Goal: Task Accomplishment & Management: Manage account settings

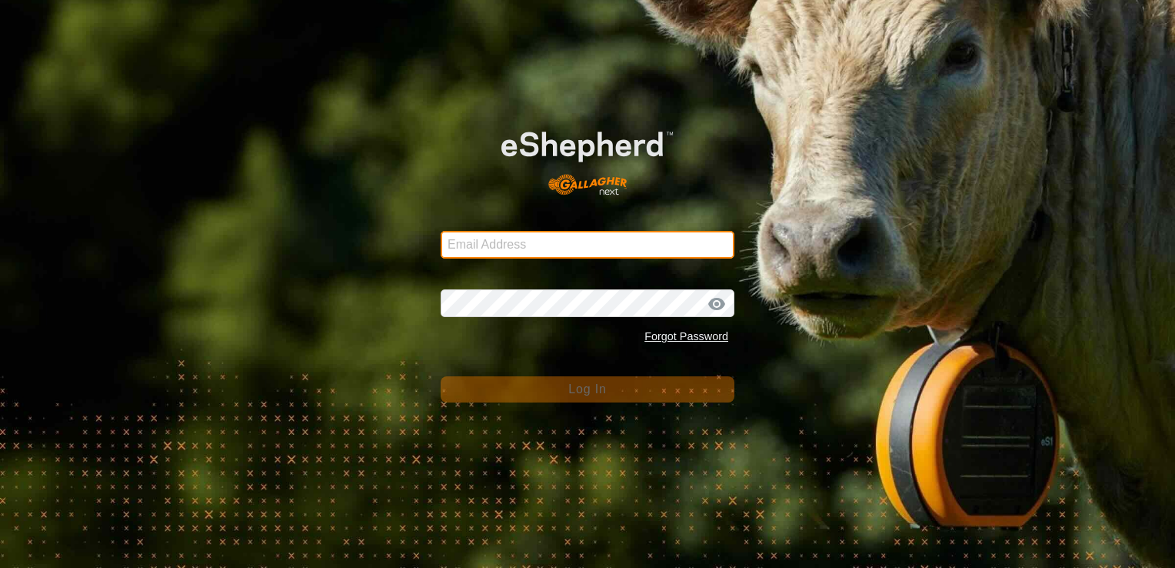
type input "[EMAIL_ADDRESS][DOMAIN_NAME]"
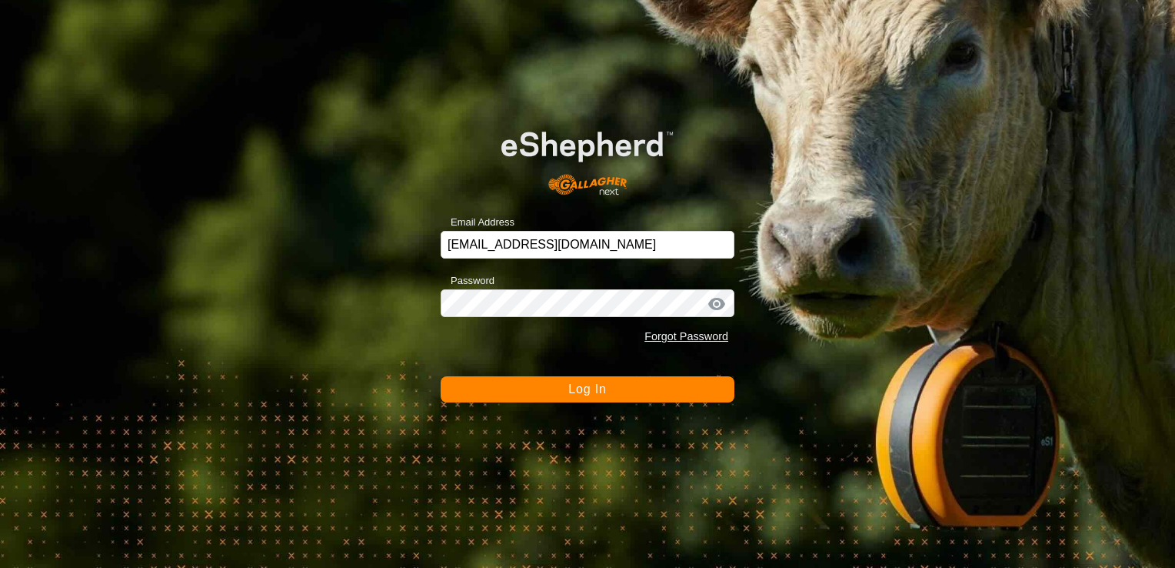
click at [568, 402] on div "Email Address [EMAIL_ADDRESS][DOMAIN_NAME] Password Forgot Password Log In" at bounding box center [587, 284] width 1175 height 568
click at [568, 398] on button "Log In" at bounding box center [588, 389] width 294 height 26
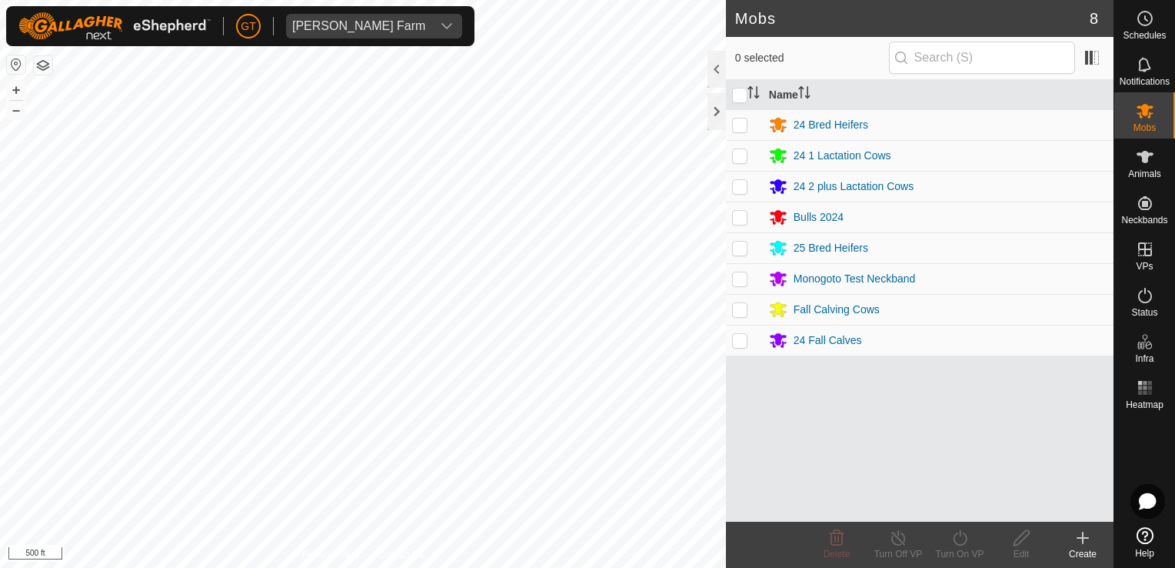
click at [442, 0] on html "[PERSON_NAME] Farm Schedules Notifications Mobs Animals Neckbands VPs Status In…" at bounding box center [587, 284] width 1175 height 568
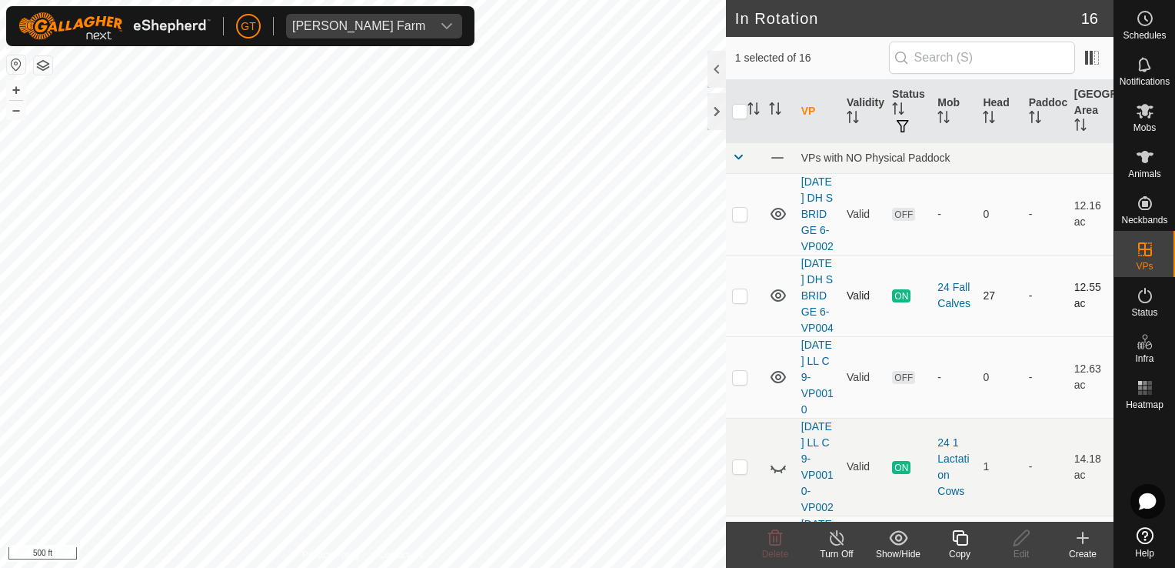
drag, startPoint x: 825, startPoint y: 395, endPoint x: 785, endPoint y: 373, distance: 45.1
click at [785, 336] on tr "[DATE] DH S BRIDGE 6-VP004 Valid ON 24 Fall Calves 27 - 12.55 ac" at bounding box center [920, 296] width 388 height 82
drag, startPoint x: 785, startPoint y: 373, endPoint x: 742, endPoint y: 282, distance: 101.5
click at [742, 255] on td at bounding box center [744, 214] width 37 height 82
click at [741, 220] on p-checkbox at bounding box center [739, 214] width 15 height 12
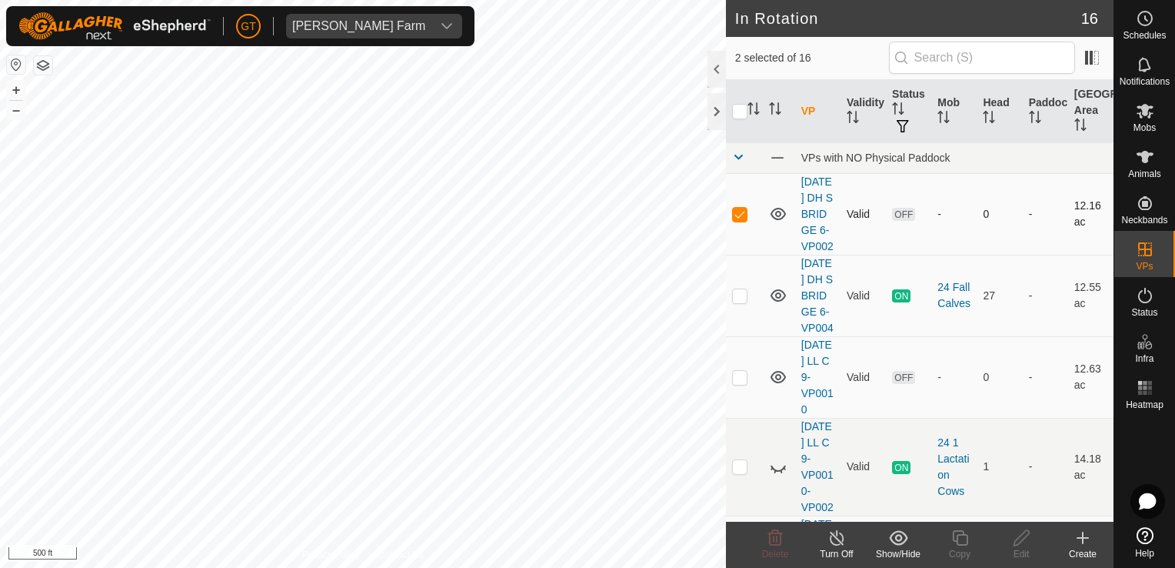
checkbox input "false"
click at [957, 540] on icon at bounding box center [959, 537] width 15 height 15
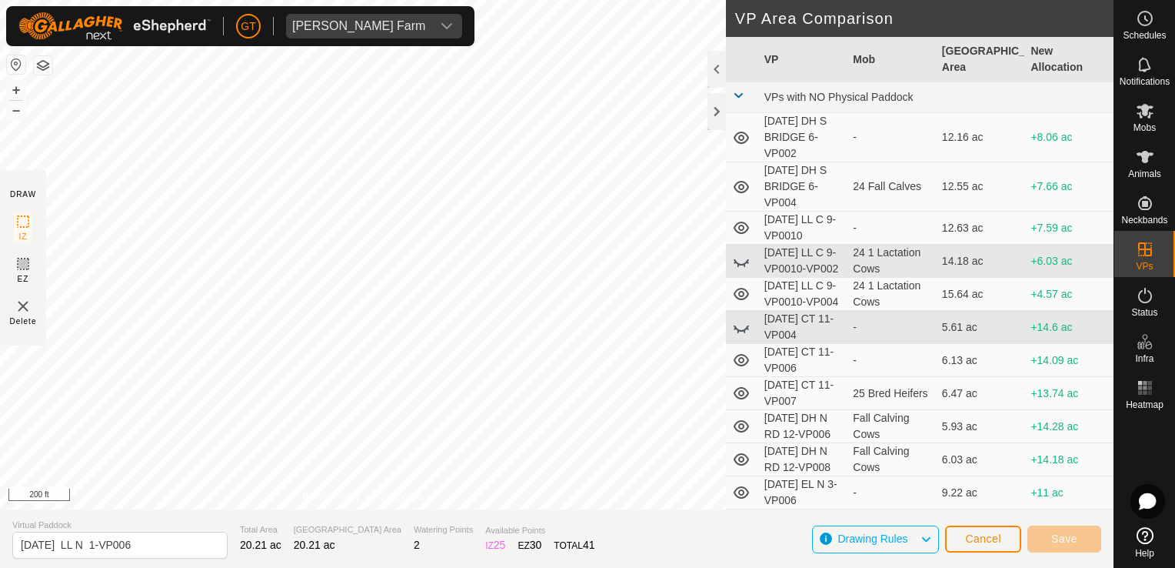
click at [840, 423] on div "DRAW IZ EZ Delete Privacy Policy Contact Us + – ⇧ i 200 ft VP Area Comparison V…" at bounding box center [557, 254] width 1114 height 509
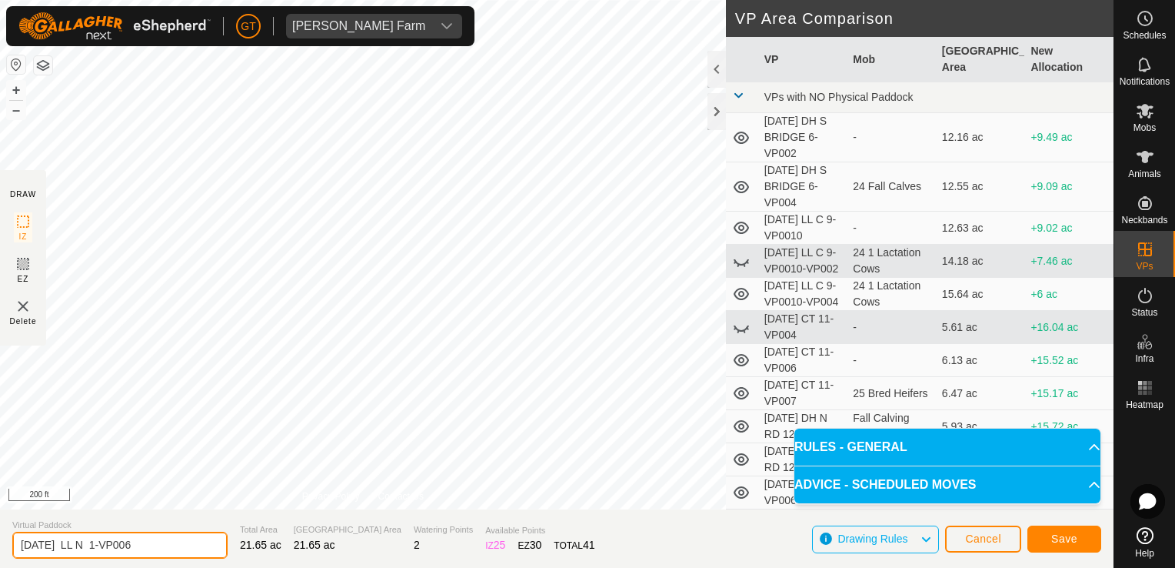
click at [174, 546] on input "[DATE] LL N 1-VP006" at bounding box center [119, 545] width 215 height 27
type input "[DATE] LL N 1-VP007"
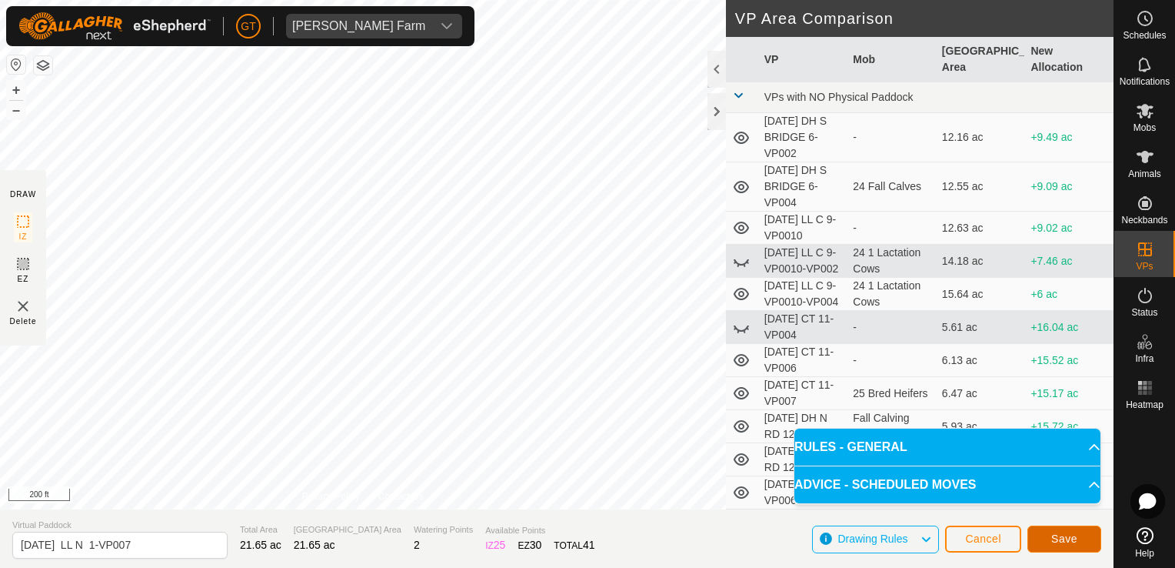
click at [1055, 540] on span "Save" at bounding box center [1065, 538] width 26 height 12
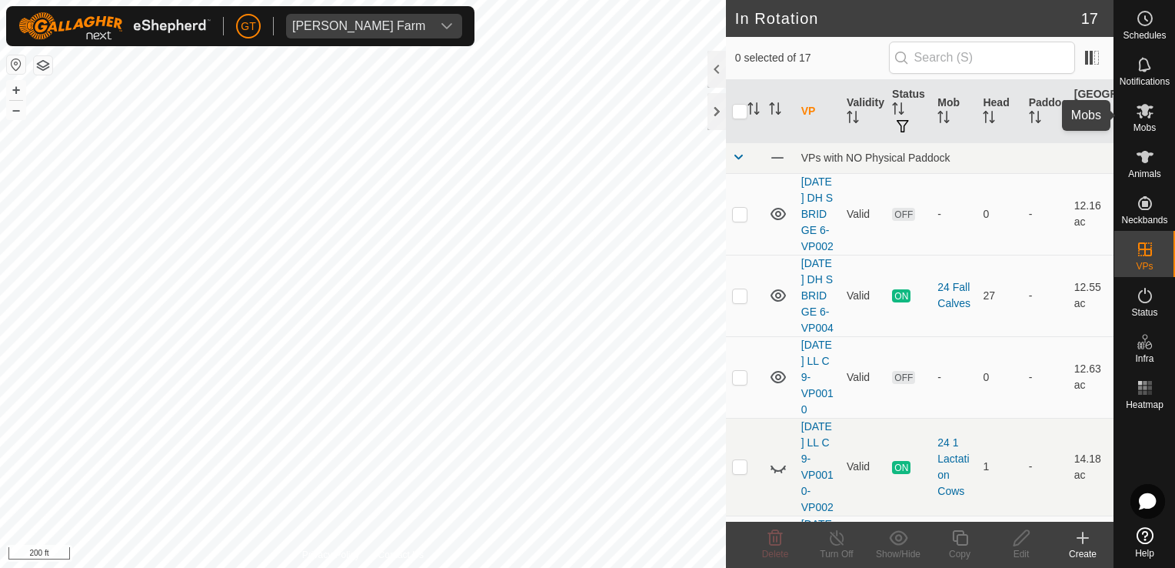
click at [1142, 100] on es-mob-svg-icon at bounding box center [1146, 110] width 28 height 25
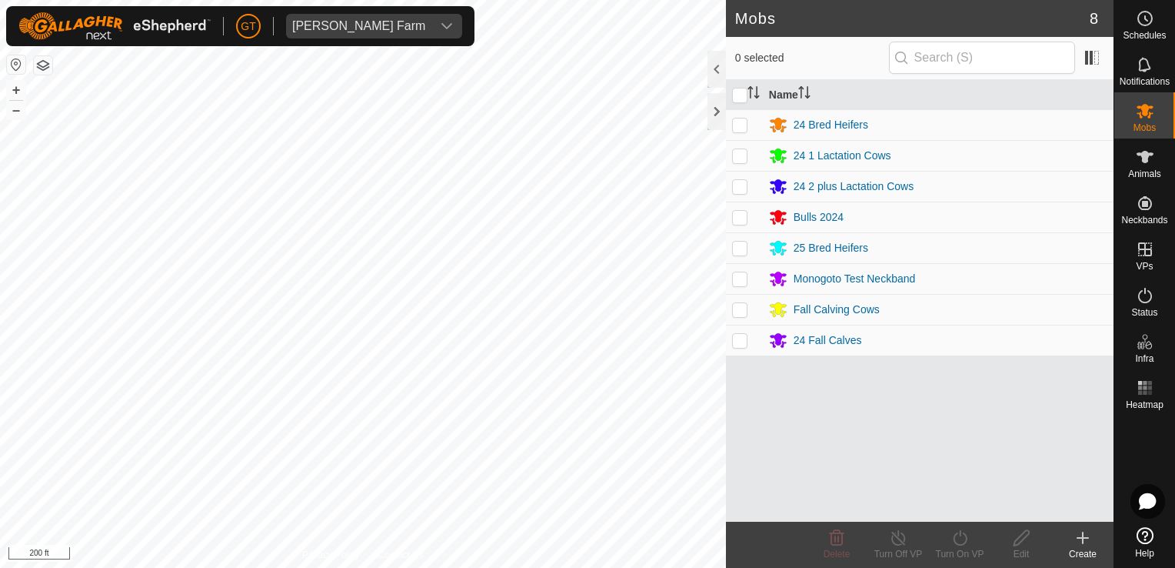
click at [742, 186] on p-checkbox at bounding box center [739, 186] width 15 height 12
checkbox input "true"
click at [960, 528] on icon at bounding box center [960, 537] width 19 height 18
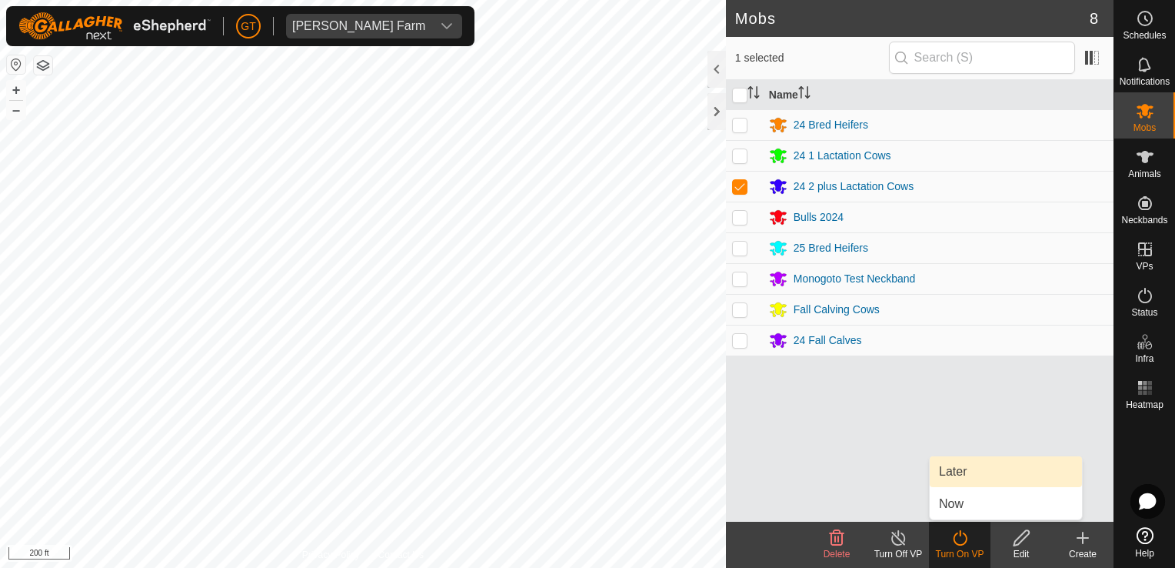
click at [970, 466] on link "Later" at bounding box center [1006, 471] width 152 height 31
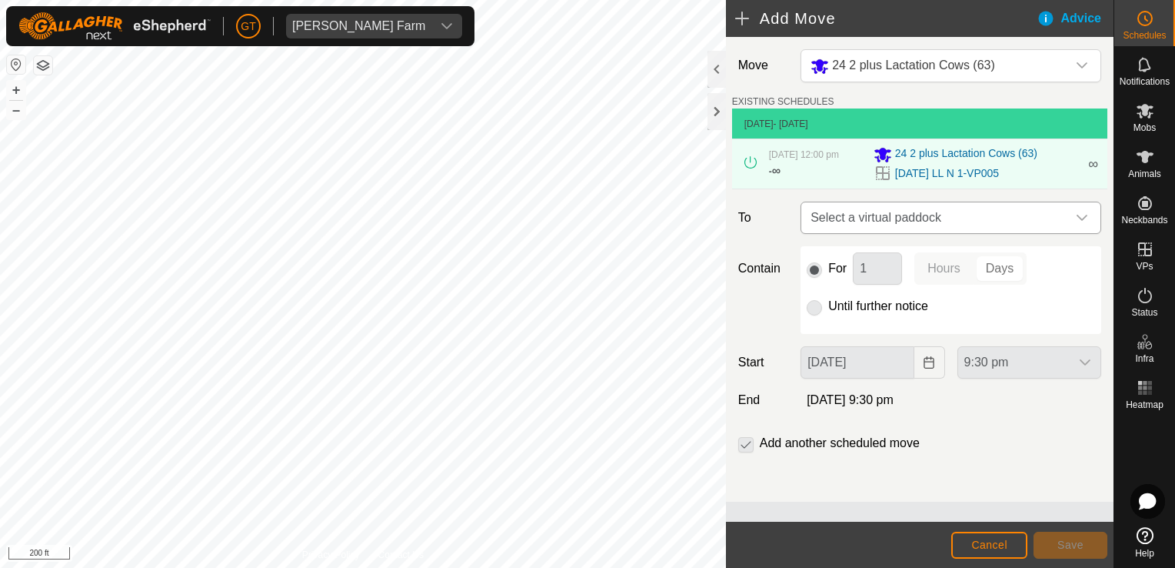
click at [1085, 217] on icon "dropdown trigger" at bounding box center [1082, 218] width 11 height 6
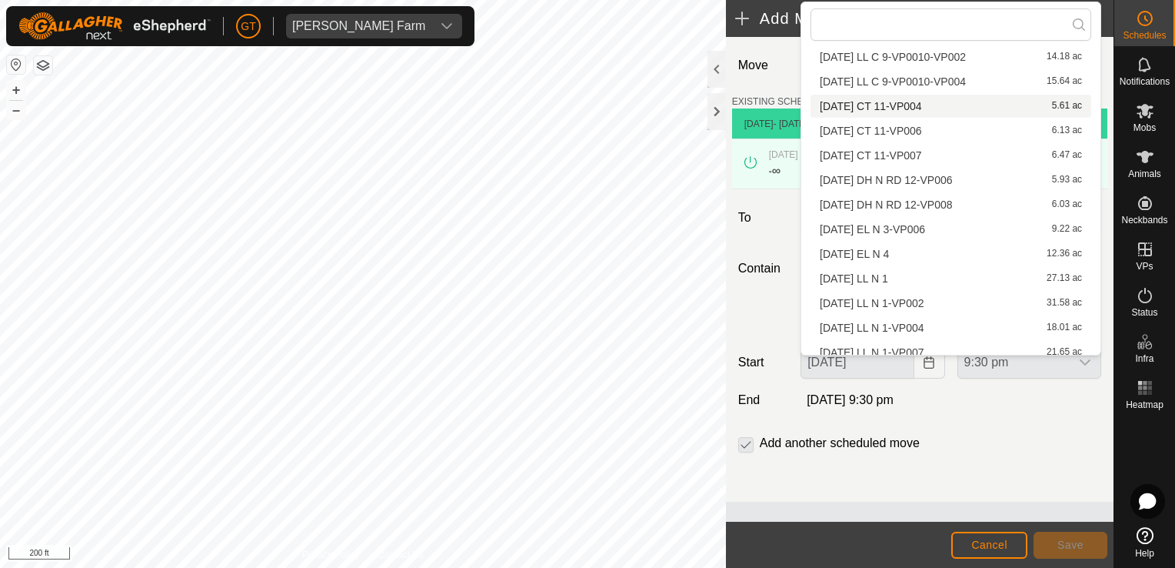
scroll to position [120, 0]
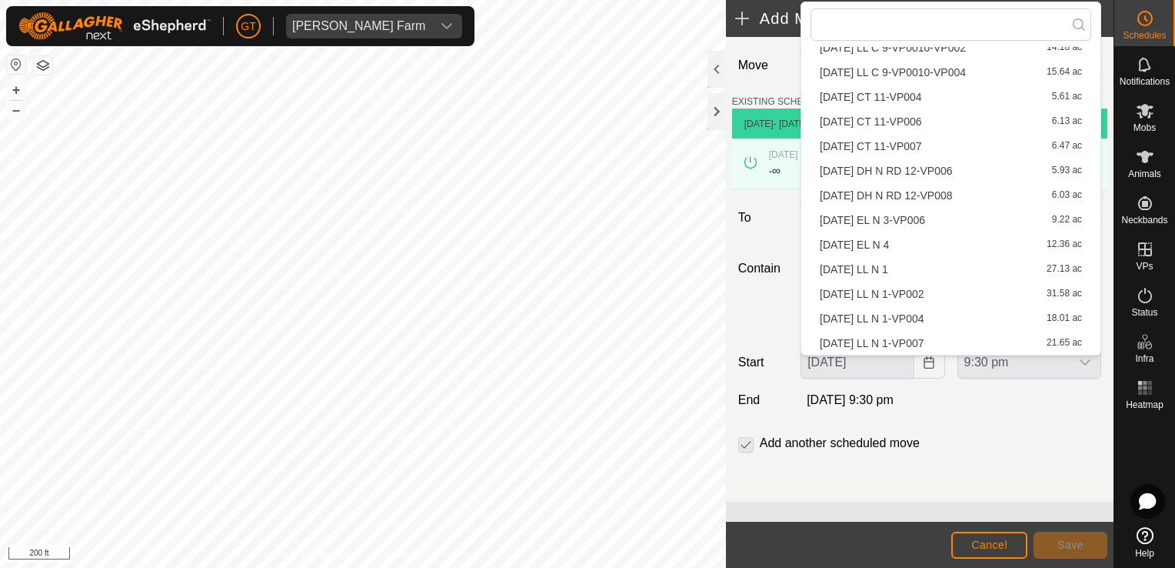
click at [926, 348] on li "[DATE] LL N 1-VP007 21.65 ac" at bounding box center [951, 343] width 281 height 23
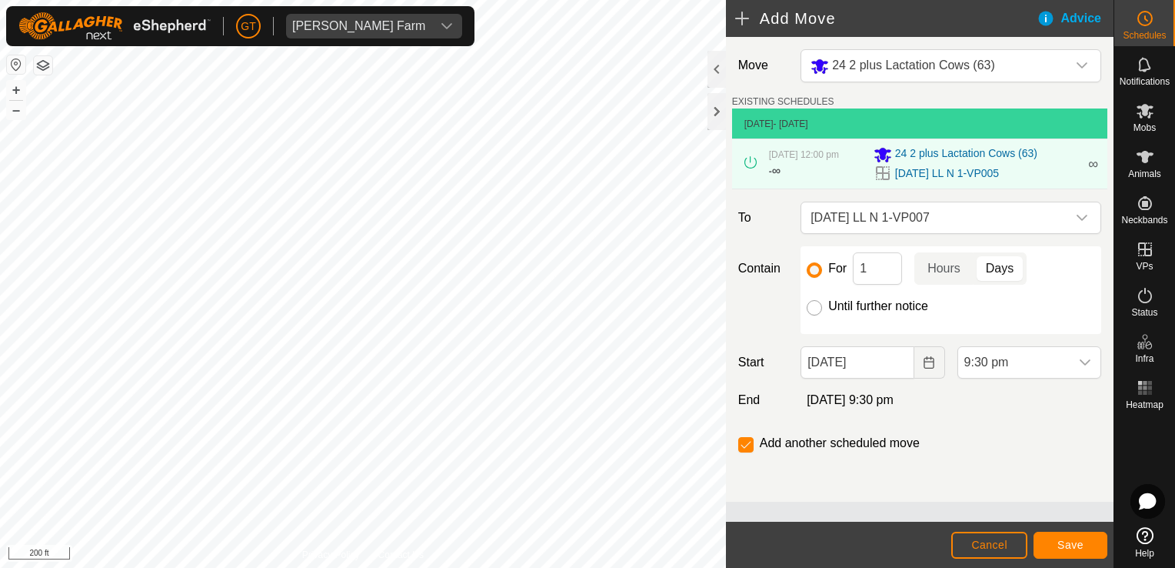
click at [814, 305] on input "Until further notice" at bounding box center [814, 307] width 15 height 15
radio input "true"
checkbox input "false"
click at [926, 367] on icon "Choose Date" at bounding box center [929, 362] width 10 height 12
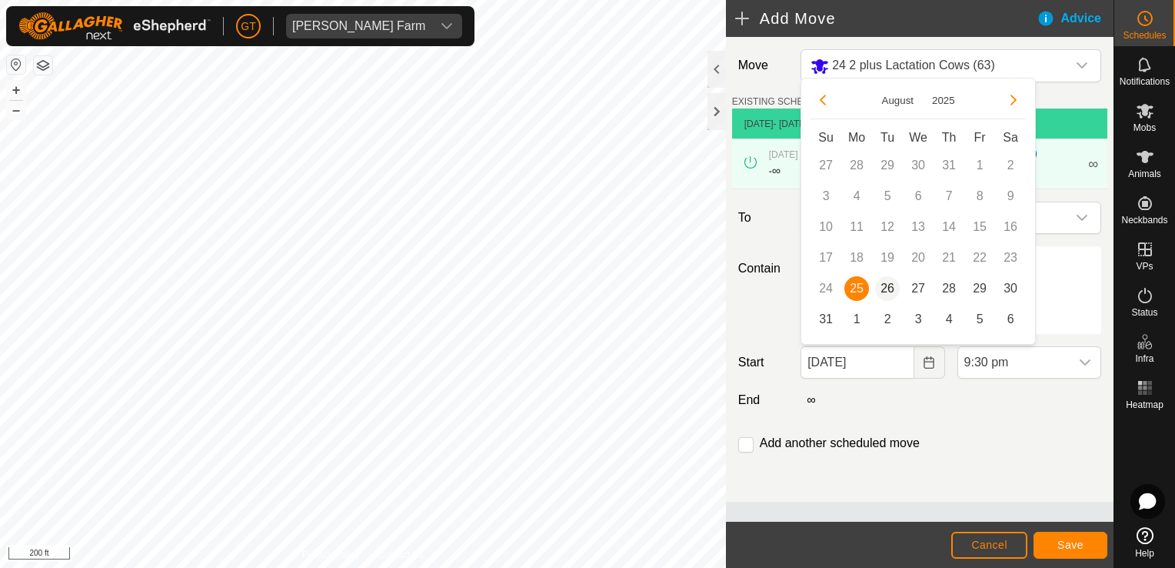
click at [888, 289] on span "26" at bounding box center [887, 288] width 25 height 25
type input "[DATE]"
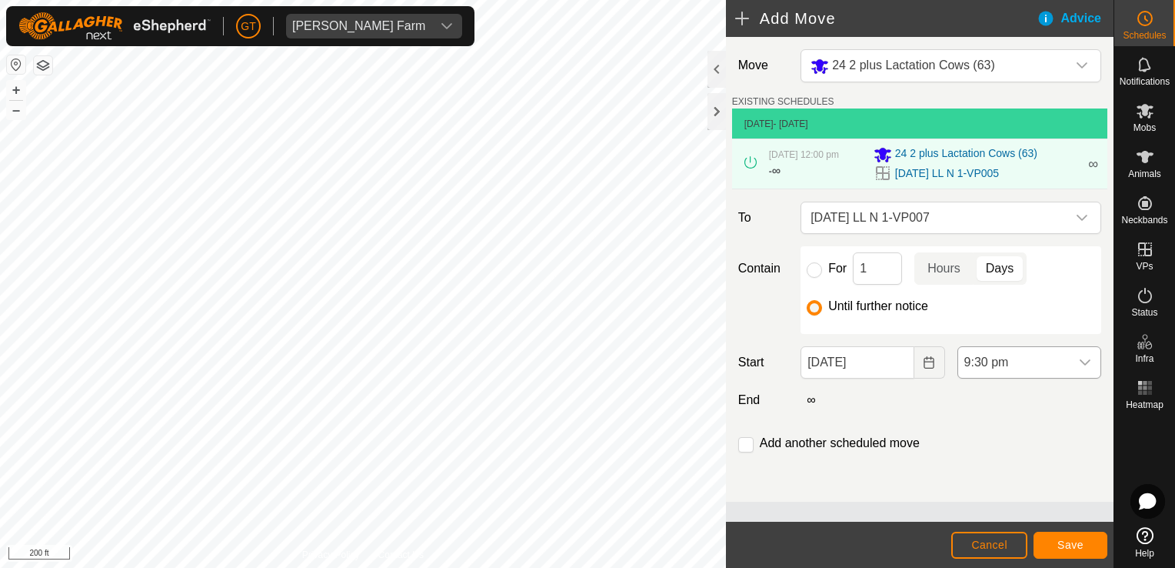
click at [1084, 364] on icon "dropdown trigger" at bounding box center [1085, 362] width 12 height 12
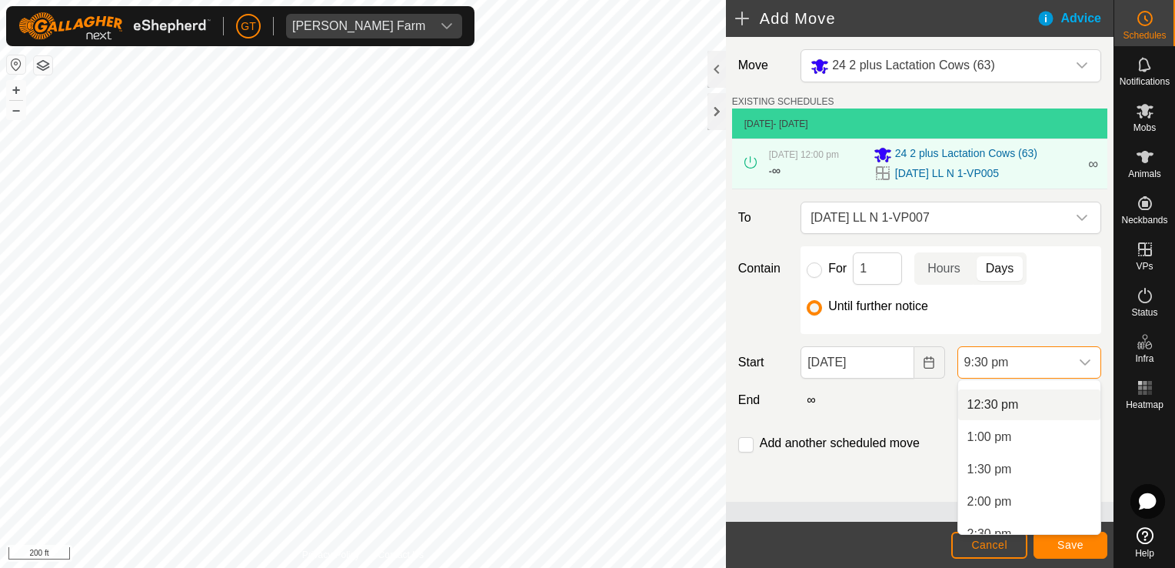
scroll to position [722, 0]
click at [1030, 458] on li "12:00 pm" at bounding box center [1030, 449] width 142 height 31
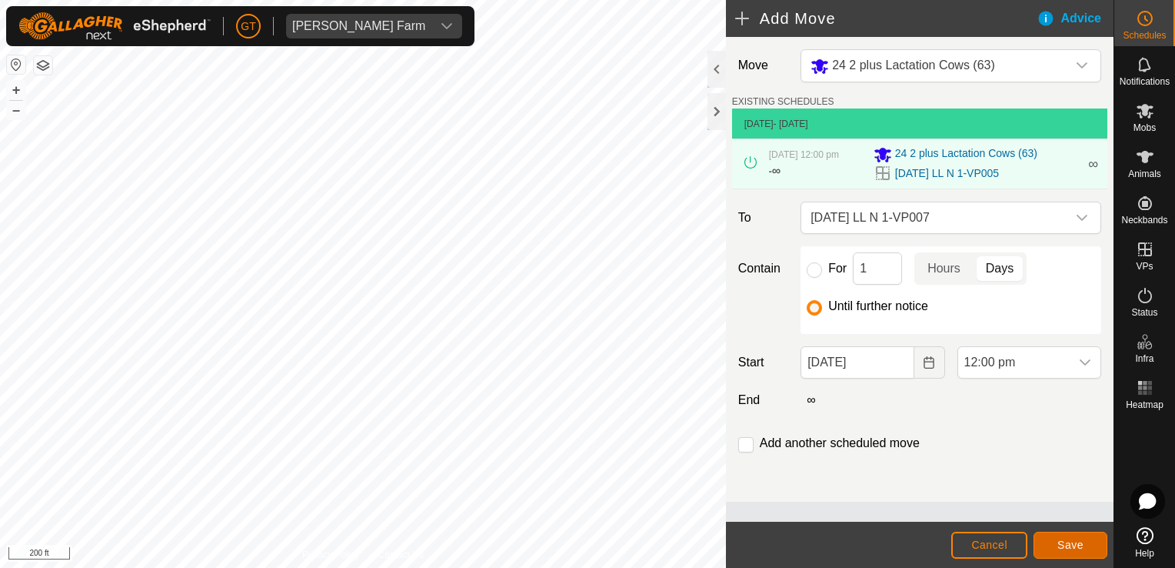
click at [1068, 550] on span "Save" at bounding box center [1071, 544] width 26 height 12
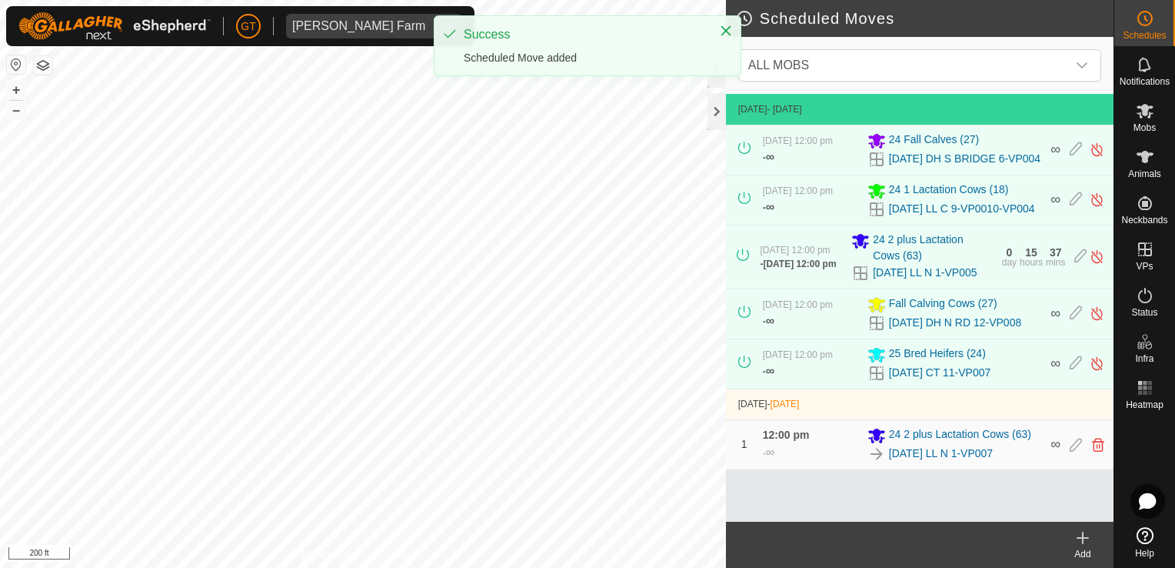
scroll to position [15, 0]
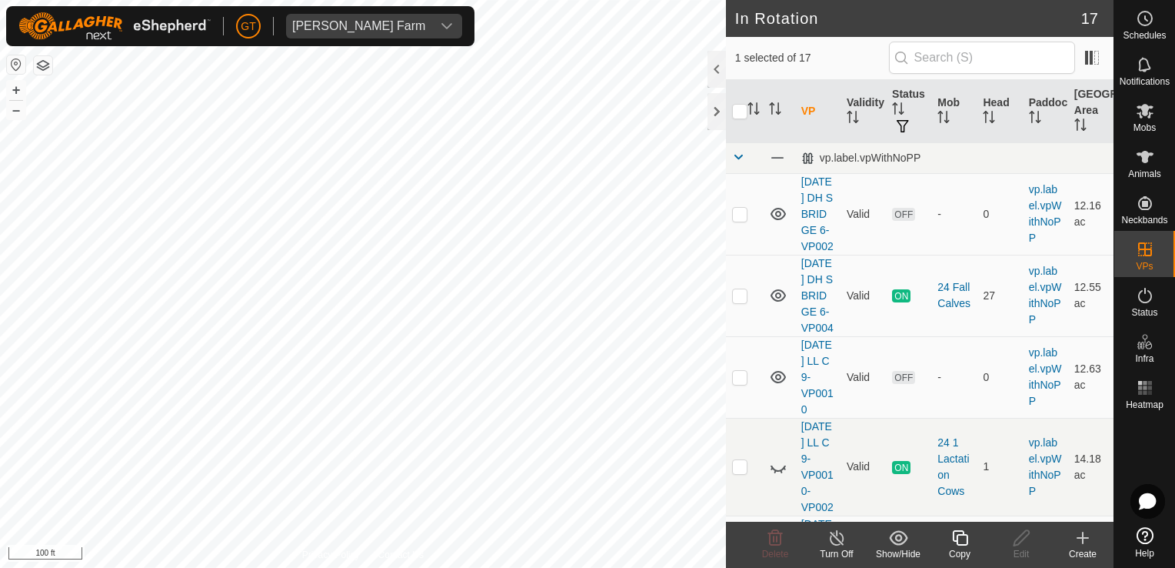
checkbox input "false"
checkbox input "true"
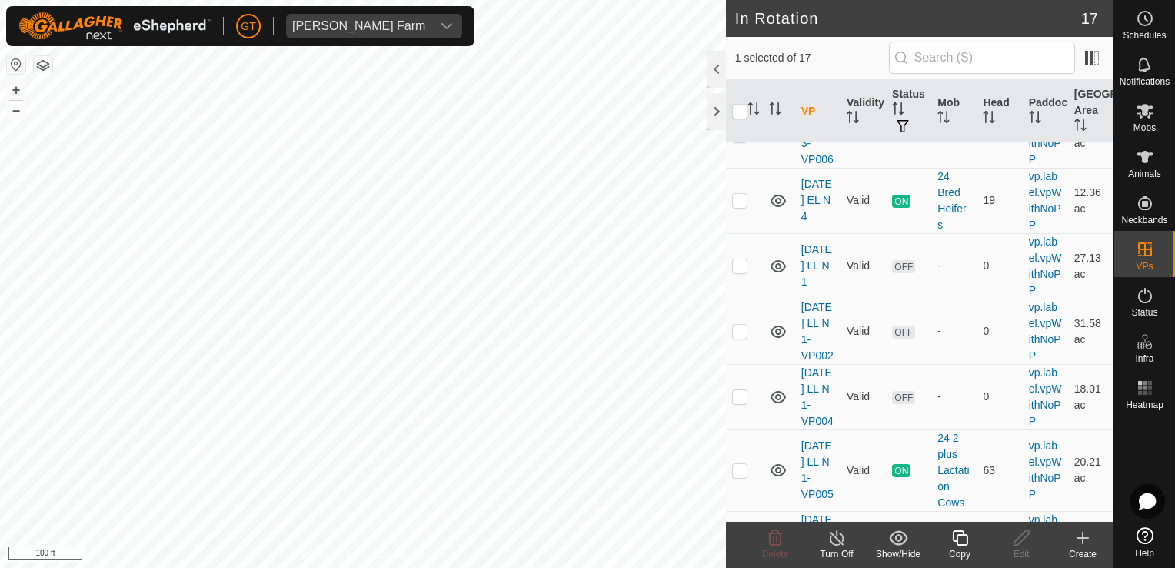
scroll to position [923, 0]
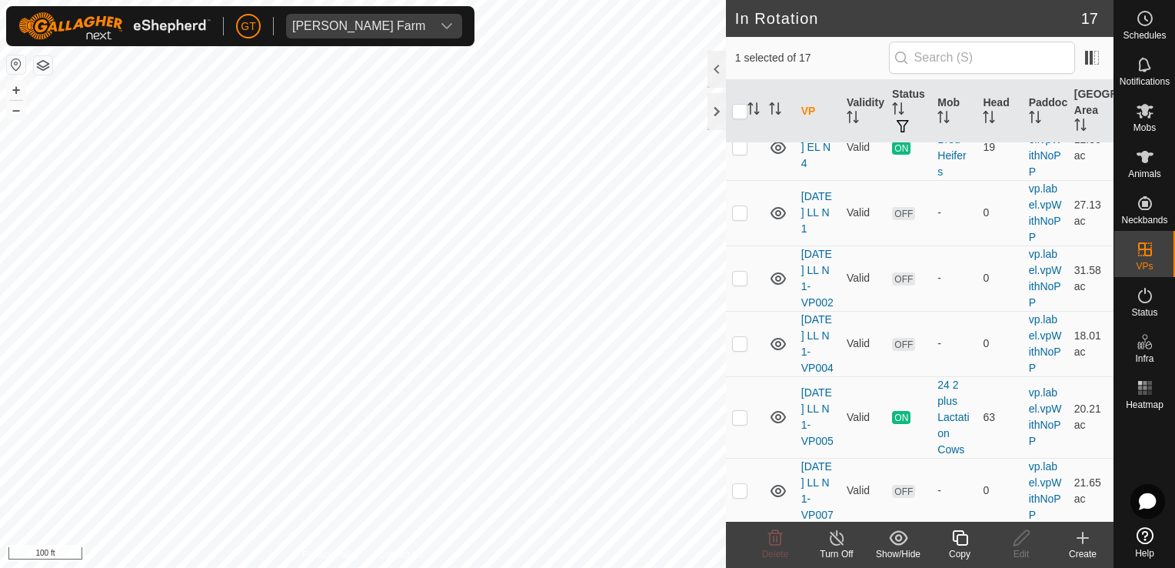
checkbox input "true"
checkbox input "false"
checkbox input "true"
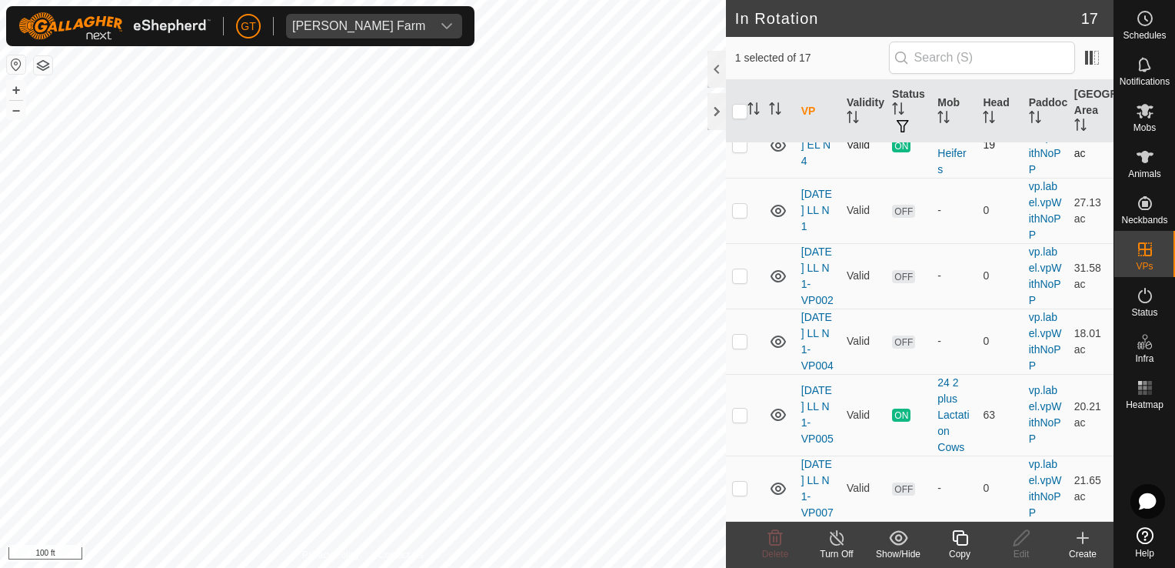
checkbox input "true"
checkbox input "false"
checkbox input "true"
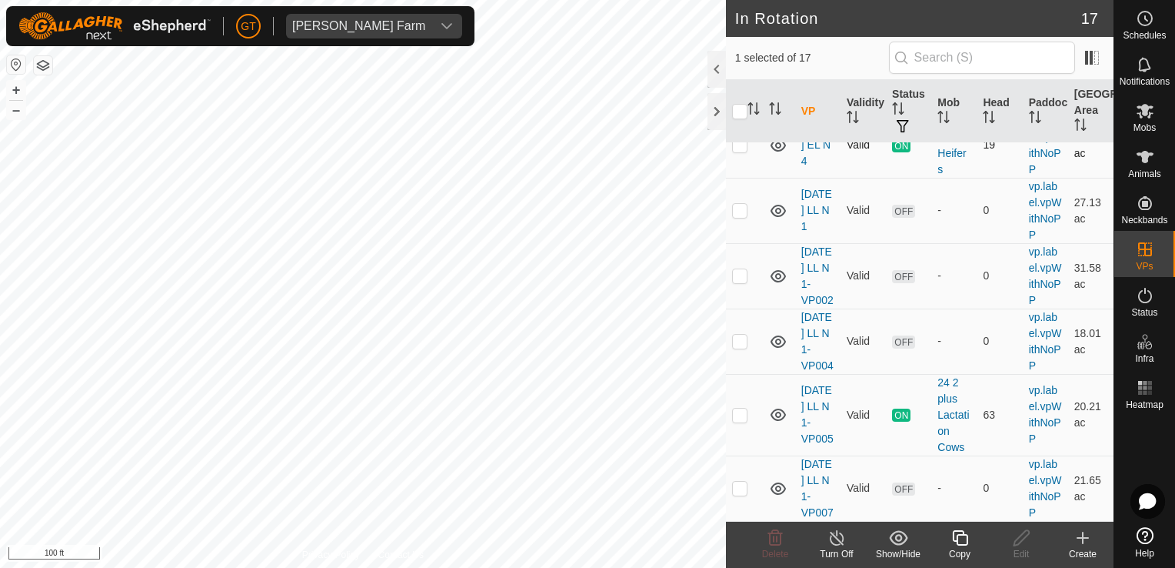
checkbox input "false"
click at [77, 0] on html "[PERSON_NAME] Farm Schedules Notifications Mobs Animals Neckbands VPs Status In…" at bounding box center [587, 284] width 1175 height 568
checkbox input "false"
checkbox input "true"
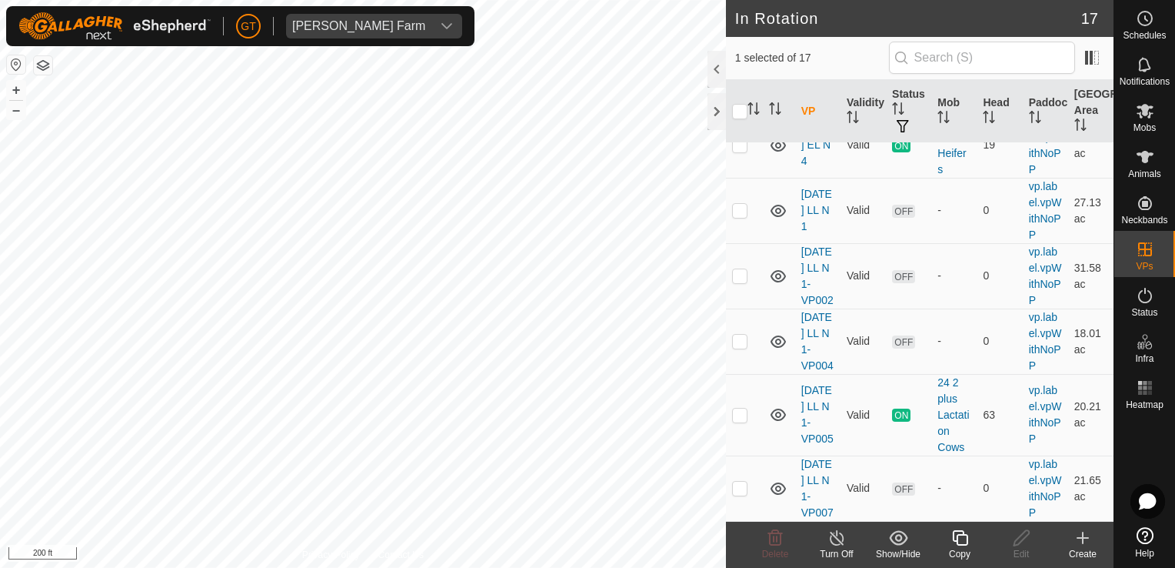
checkbox input "false"
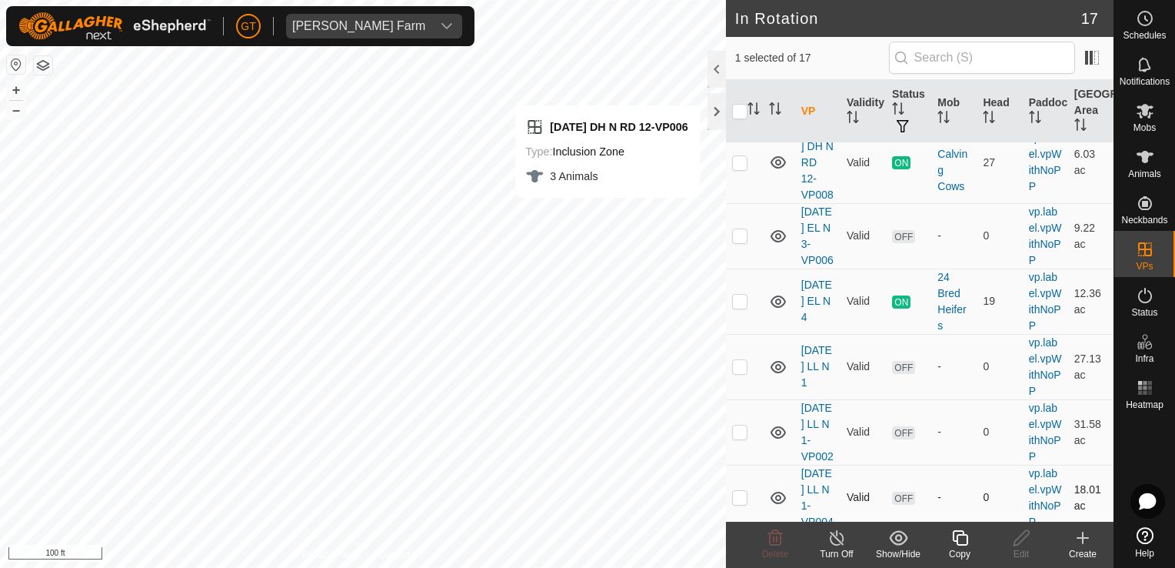
scroll to position [754, 0]
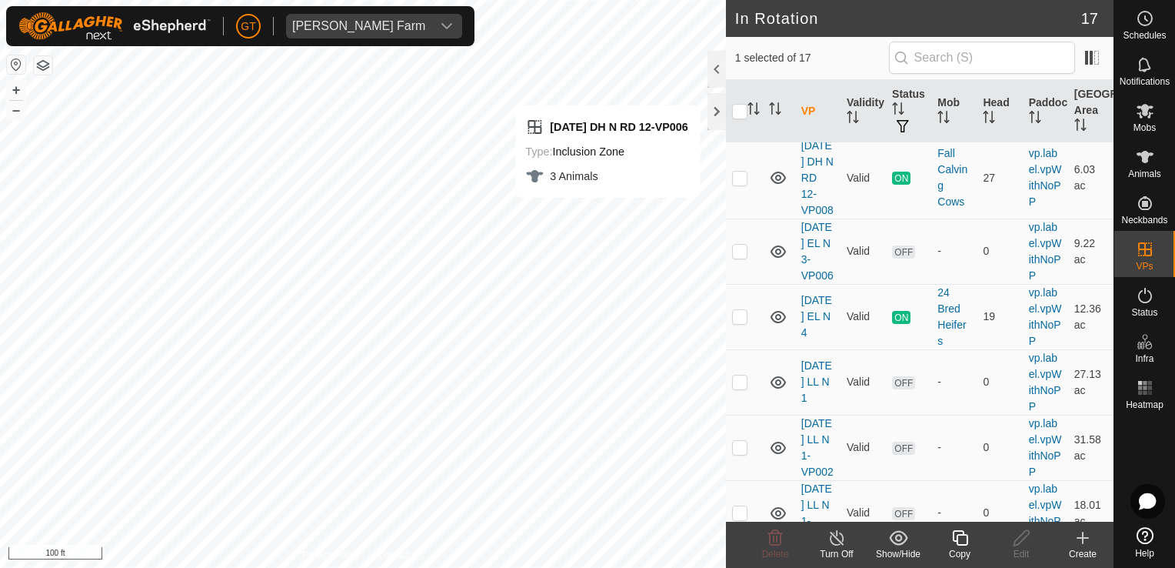
click at [836, 533] on icon at bounding box center [837, 537] width 14 height 15
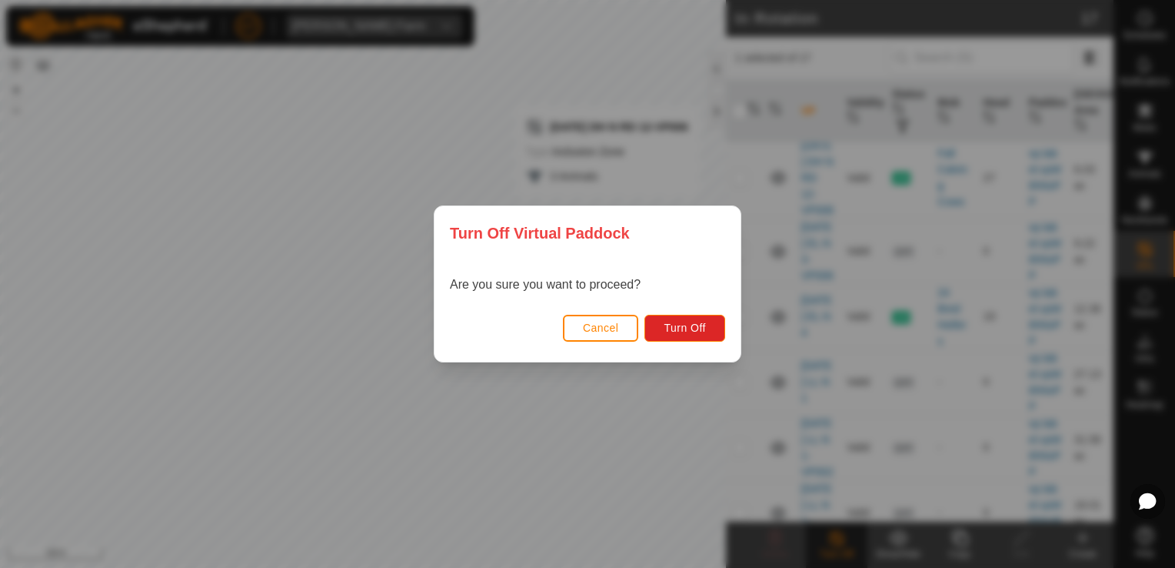
click at [602, 327] on span "Cancel" at bounding box center [601, 328] width 36 height 12
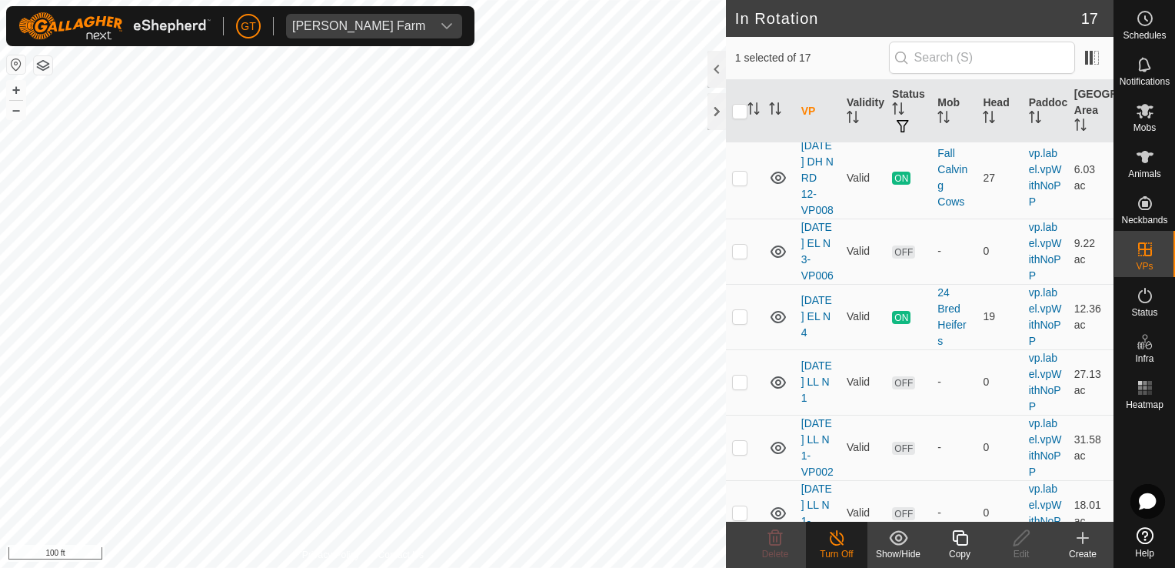
click at [0, 383] on html "[PERSON_NAME] Farm Schedules Notifications Mobs Animals Neckbands VPs Status In…" at bounding box center [587, 284] width 1175 height 568
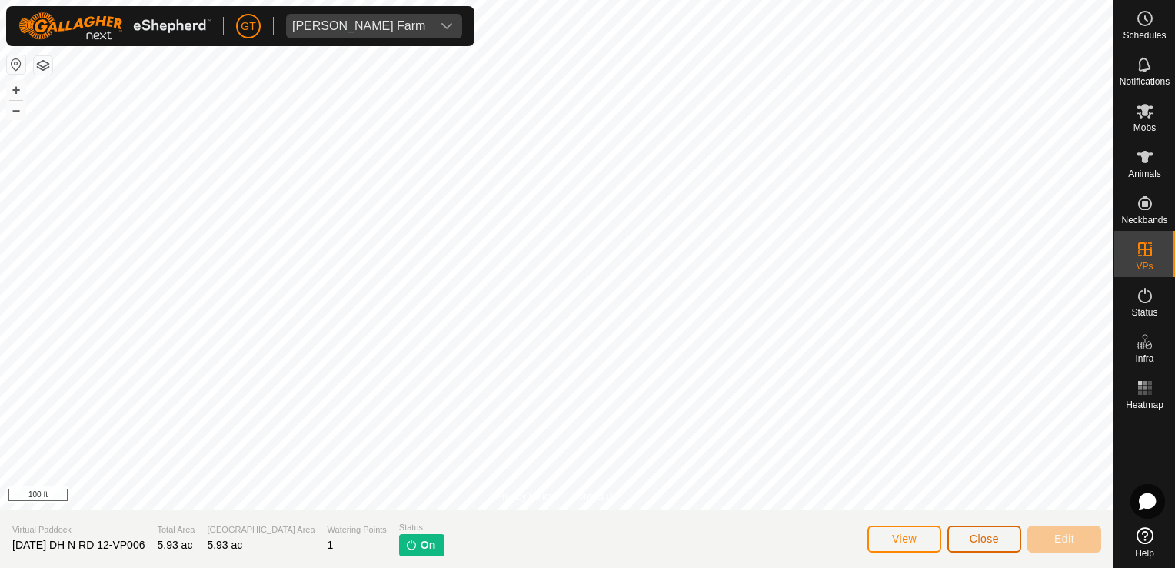
click at [979, 540] on span "Close" at bounding box center [984, 538] width 29 height 12
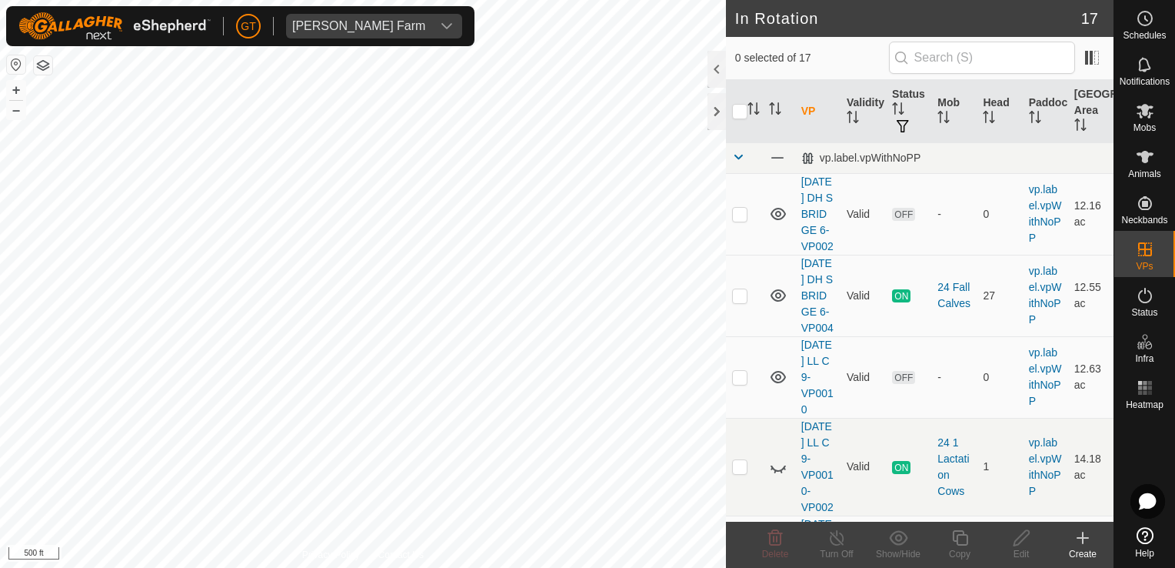
click at [0, 0] on html "[PERSON_NAME] Farm Schedules Notifications Mobs Animals Neckbands VPs Status In…" at bounding box center [587, 284] width 1175 height 568
